Goal: Information Seeking & Learning: Learn about a topic

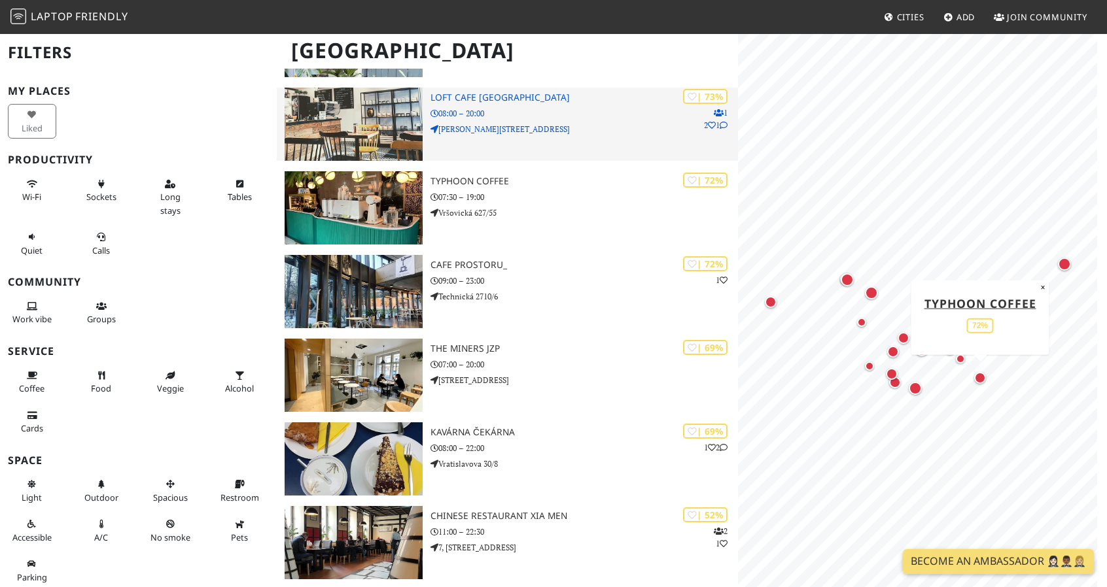
scroll to position [1094, 0]
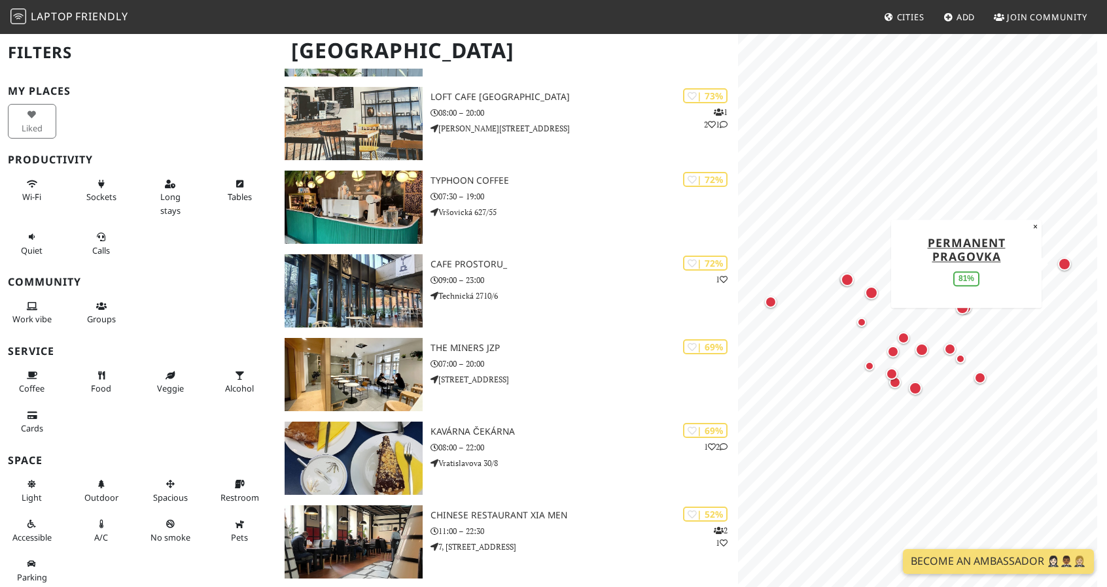
click at [1068, 266] on div "Map marker" at bounding box center [1064, 264] width 13 height 13
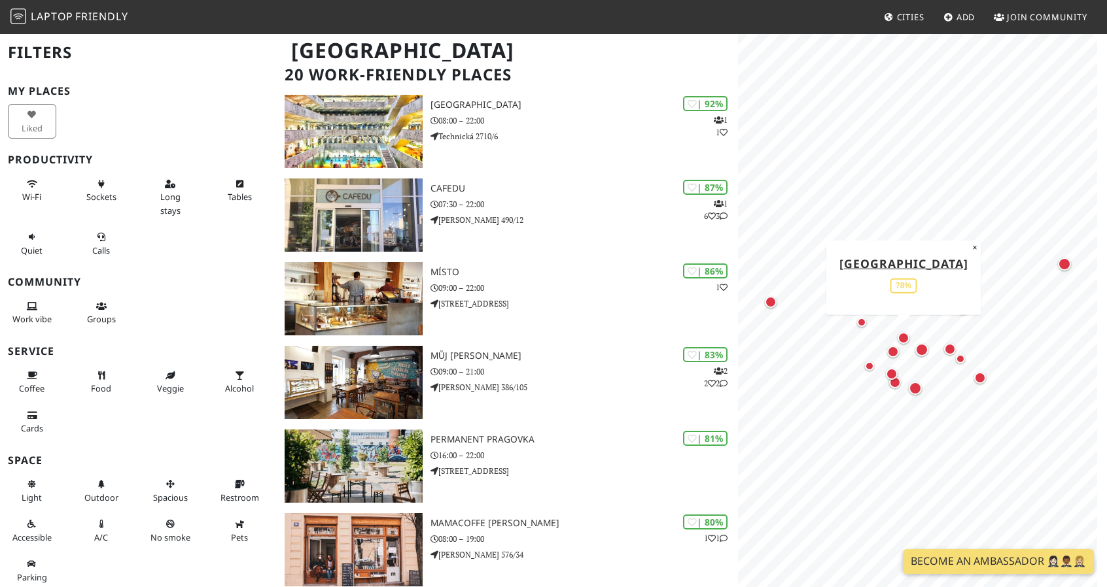
scroll to position [54, 0]
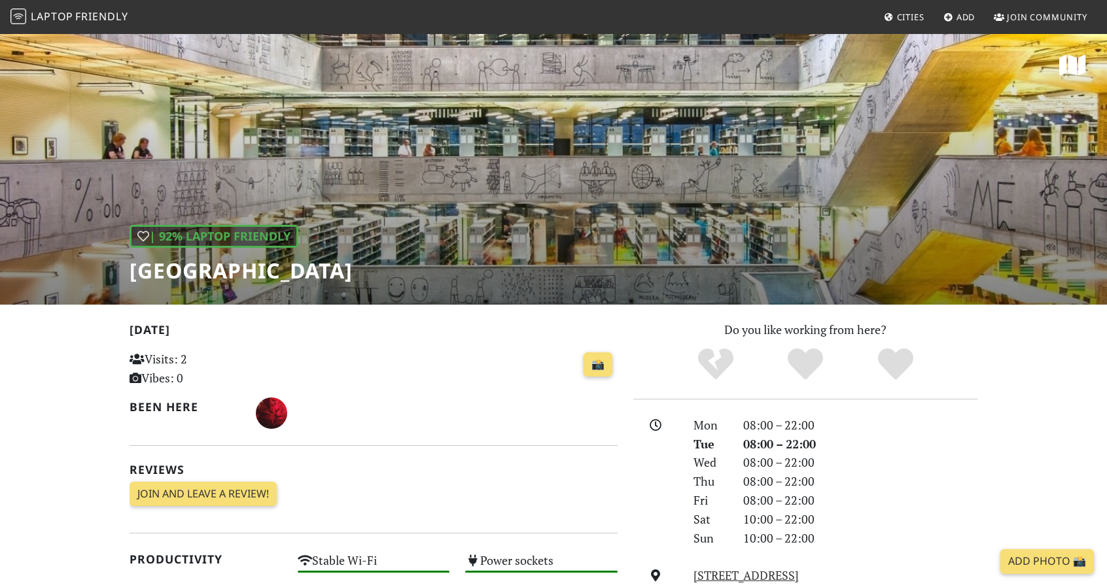
click at [463, 117] on div "| 92% Laptop Friendly National Library of Technology" at bounding box center [553, 169] width 1107 height 272
click at [333, 271] on h1 "[GEOGRAPHIC_DATA]" at bounding box center [241, 270] width 223 height 25
copy div "[GEOGRAPHIC_DATA]"
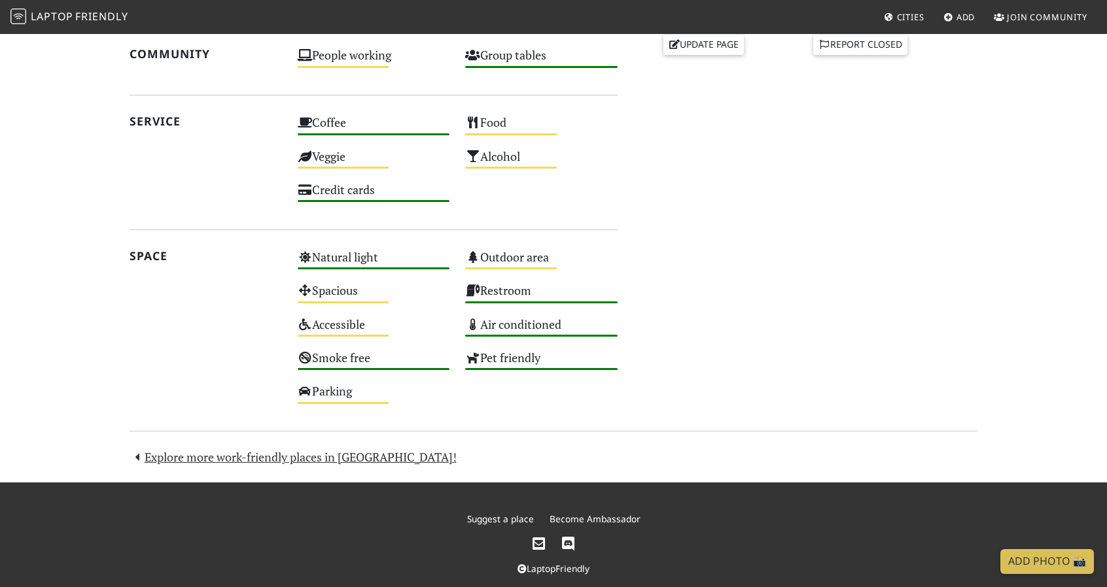
scroll to position [647, 0]
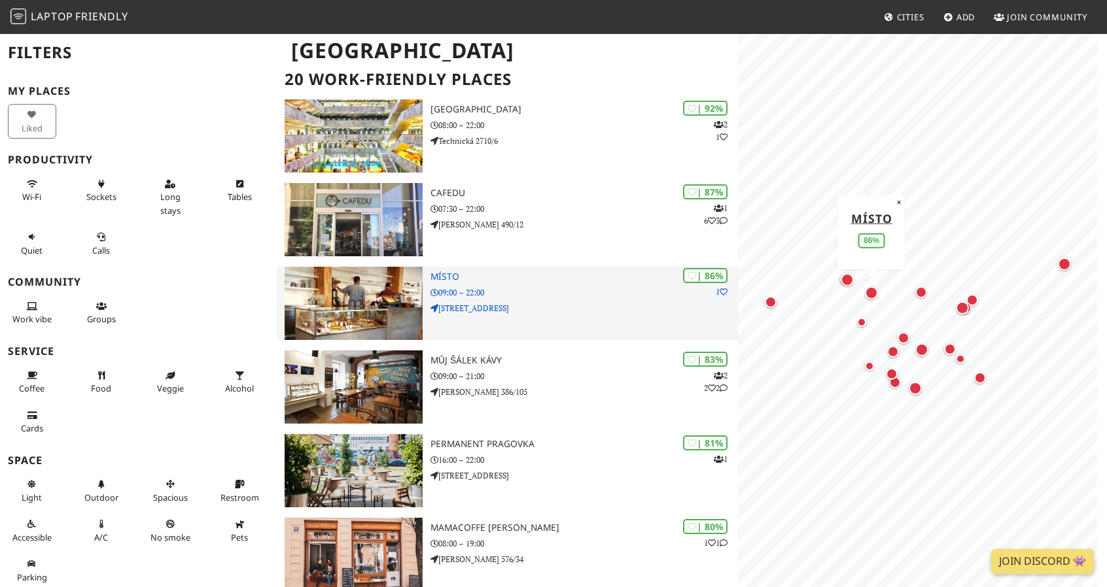
scroll to position [82, 0]
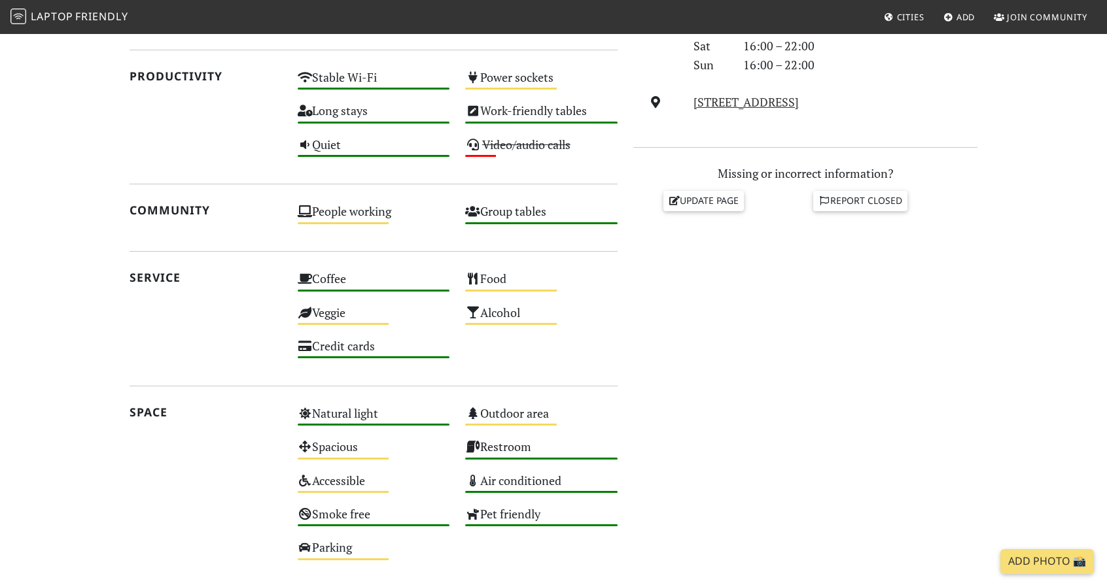
scroll to position [647, 0]
